Goal: Navigation & Orientation: Go to known website

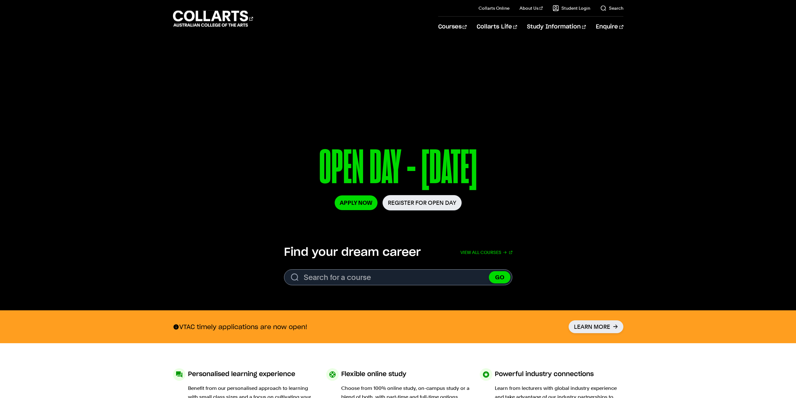
drag, startPoint x: 254, startPoint y: 246, endPoint x: 252, endPoint y: 253, distance: 7.4
click at [252, 250] on div "Find your dream career View all courses Search. Search for a course GO View all…" at bounding box center [398, 265] width 586 height 40
click at [495, 8] on link "Collarts Online" at bounding box center [494, 8] width 31 height 6
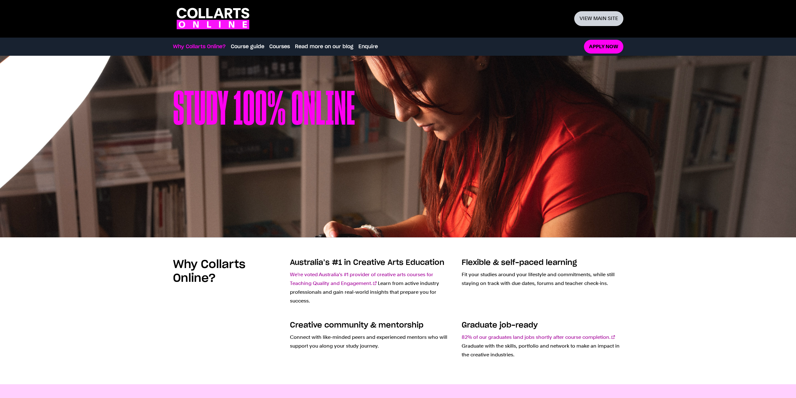
click at [596, 22] on link "View main site" at bounding box center [598, 18] width 49 height 15
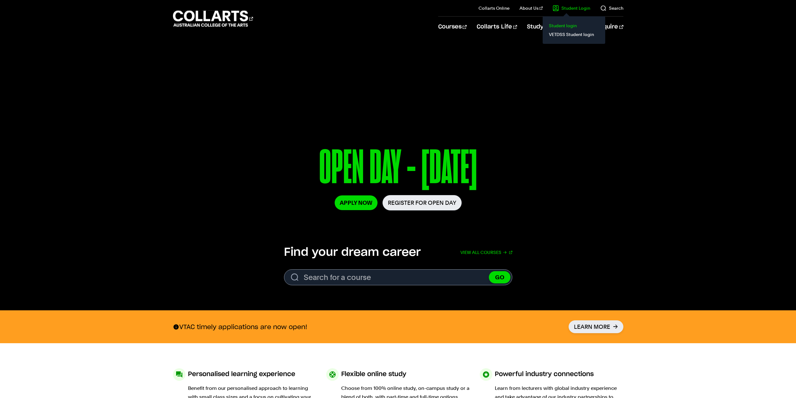
click at [568, 24] on link "Student login" at bounding box center [574, 25] width 53 height 9
